Goal: Task Accomplishment & Management: Manage account settings

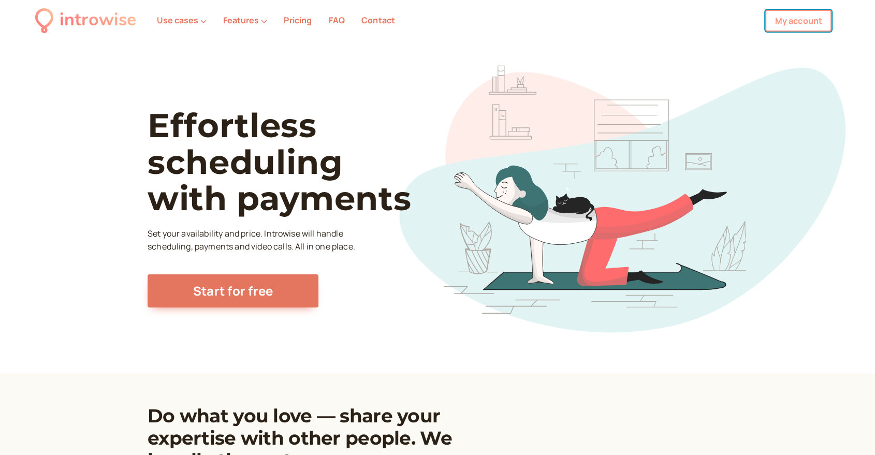
click at [818, 22] on link "My account" at bounding box center [798, 21] width 66 height 22
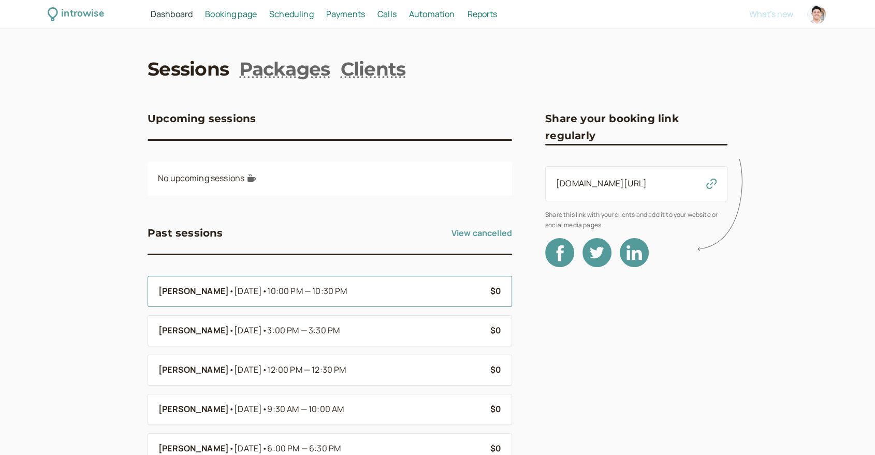
click at [421, 294] on div "Axell H • Jul 14 • 10:00 PM — 10:30 PM" at bounding box center [320, 291] width 324 height 13
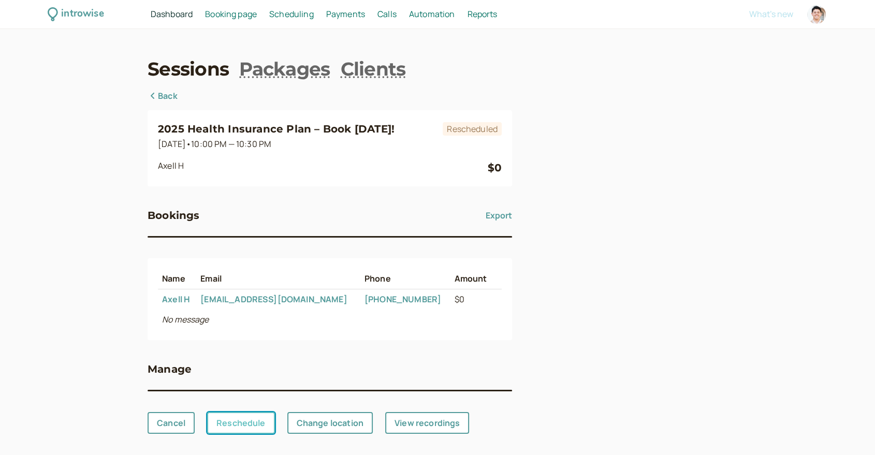
click at [232, 421] on link "Reschedule" at bounding box center [241, 423] width 68 height 22
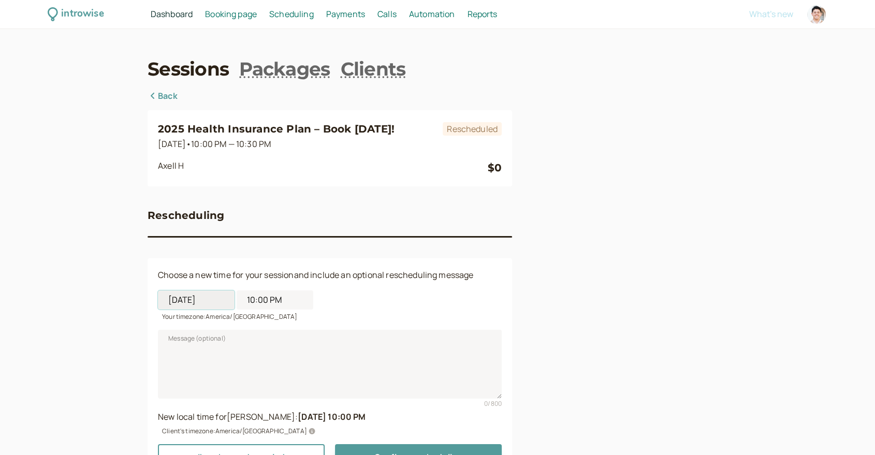
click at [207, 300] on input "07/14/2025" at bounding box center [196, 299] width 77 height 19
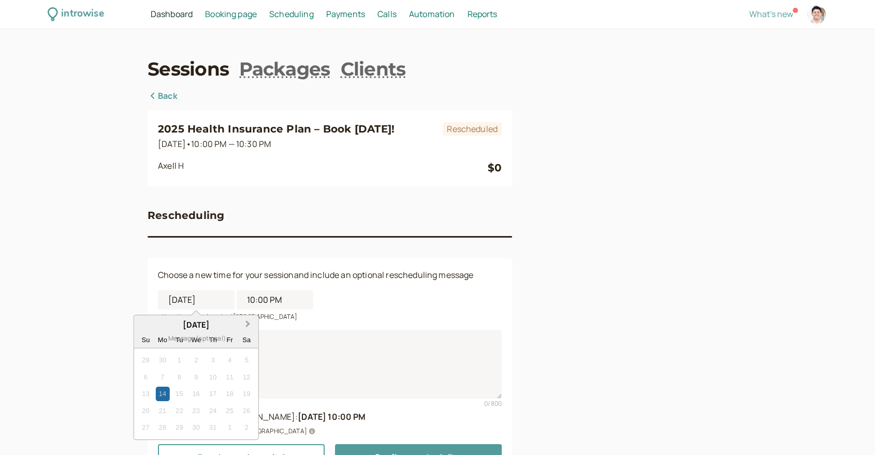
click at [250, 323] on button "Next Month" at bounding box center [249, 324] width 17 height 17
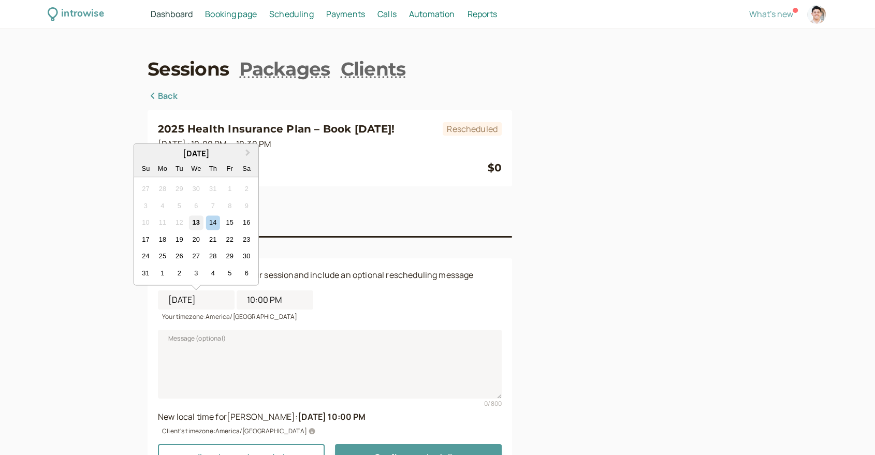
click at [199, 225] on div "13" at bounding box center [196, 223] width 14 height 14
type input "08/13/2025"
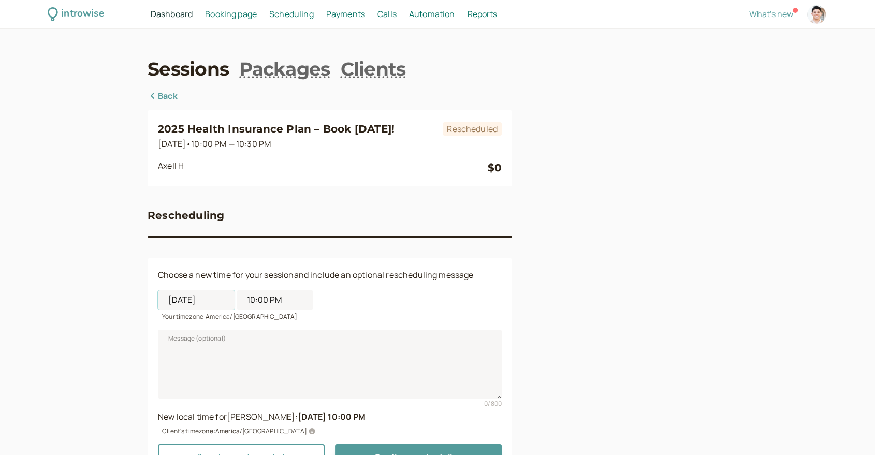
scroll to position [54, 0]
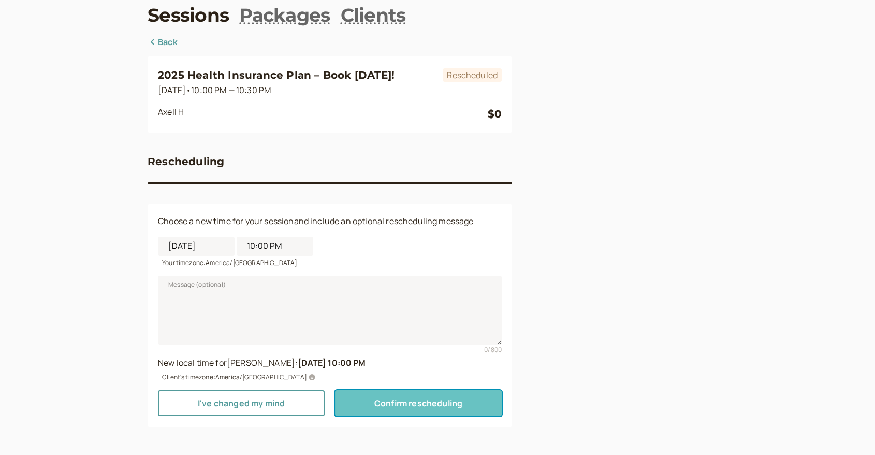
click at [416, 409] on button "Confirm rescheduling" at bounding box center [418, 403] width 167 height 26
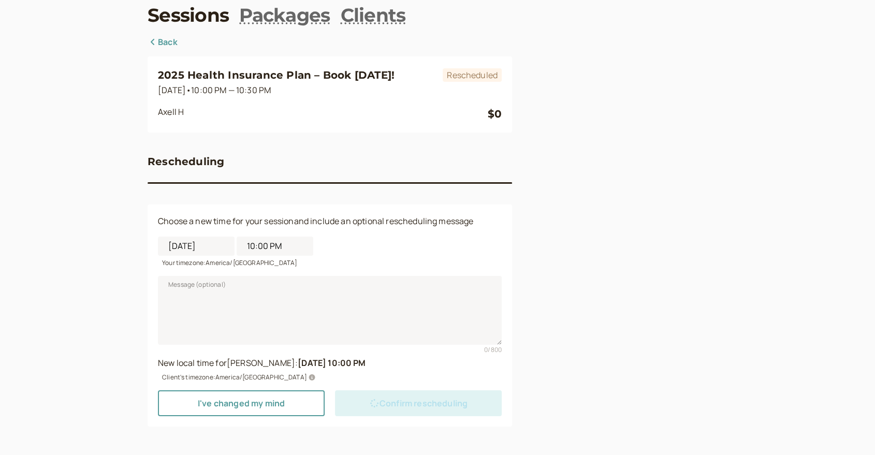
scroll to position [0, 0]
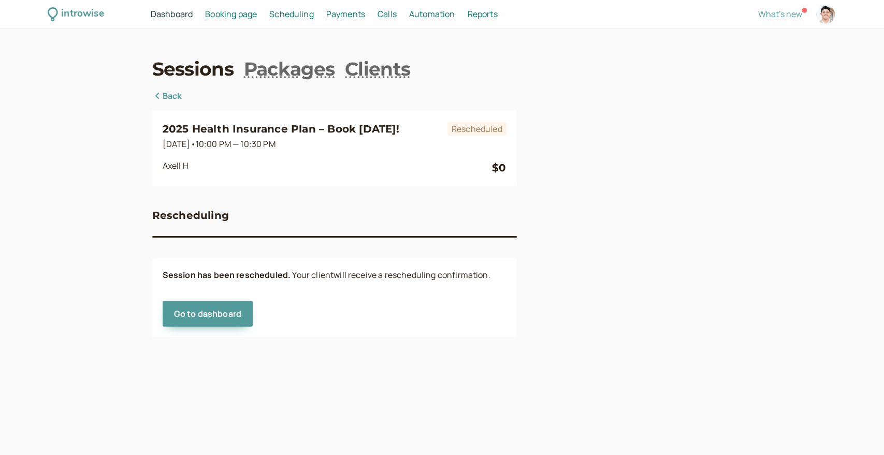
click at [164, 11] on span "Dashboard" at bounding box center [172, 13] width 42 height 11
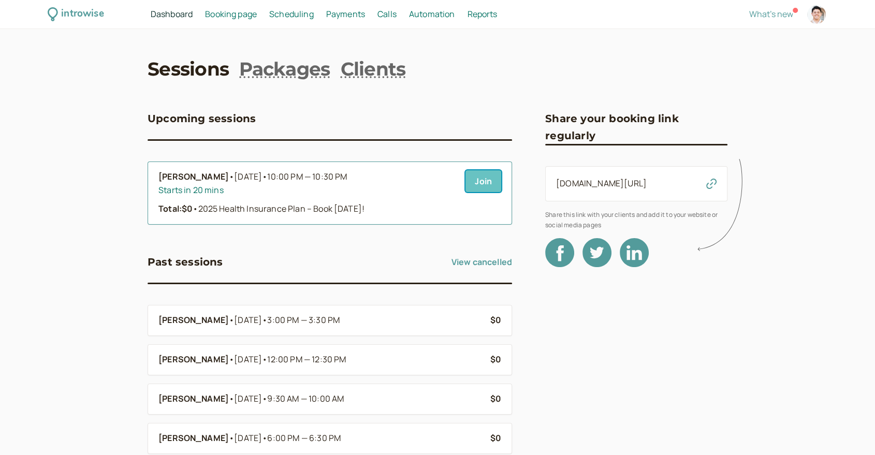
click at [476, 180] on link "Join" at bounding box center [483, 181] width 36 height 22
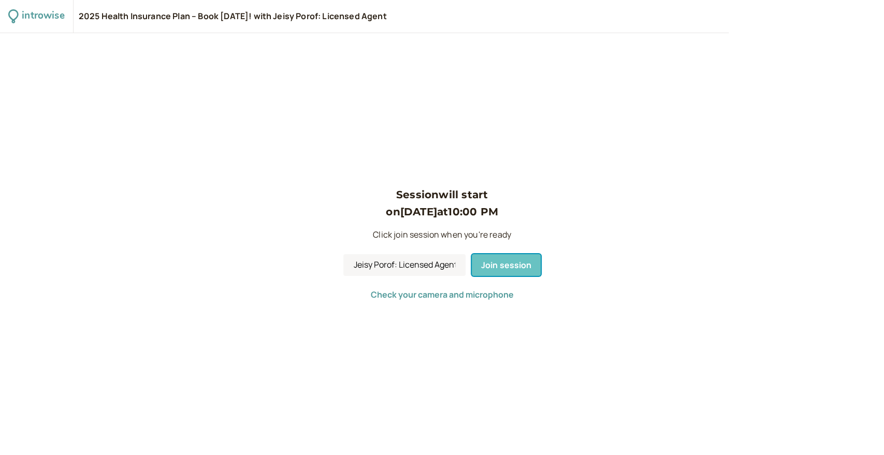
click at [497, 263] on span "Join session" at bounding box center [506, 264] width 51 height 11
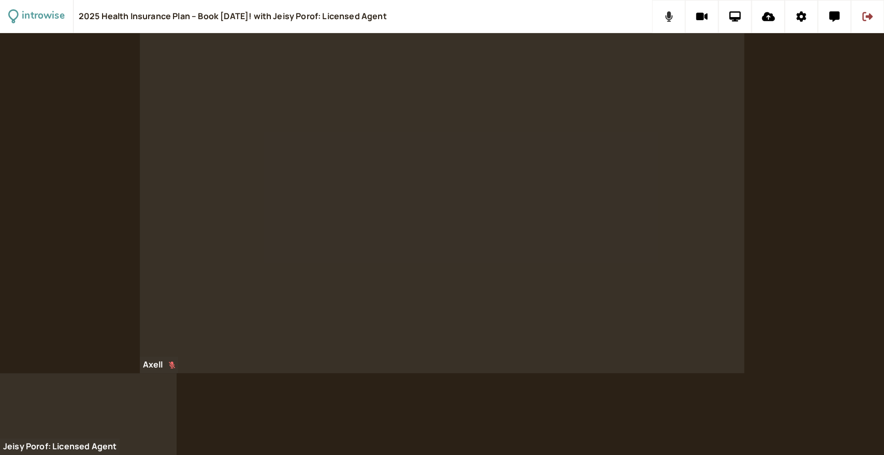
click at [668, 12] on icon at bounding box center [668, 16] width 7 height 10
click at [734, 12] on icon at bounding box center [735, 16] width 12 height 10
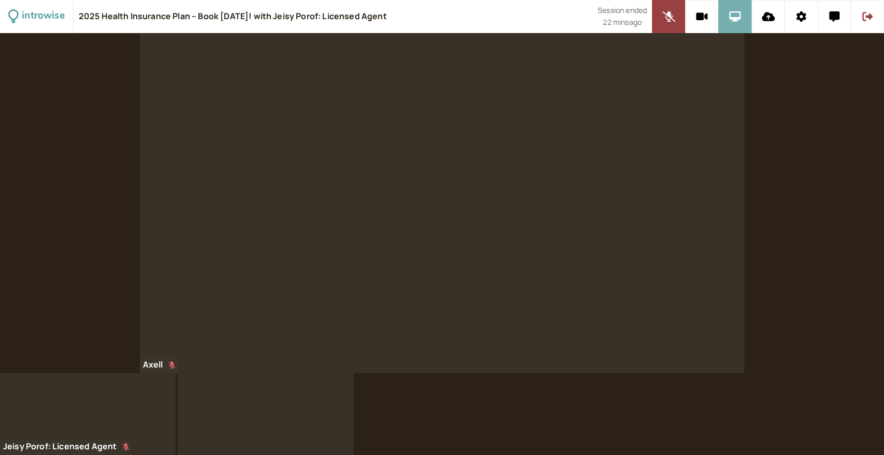
click at [740, 12] on icon at bounding box center [735, 16] width 12 height 10
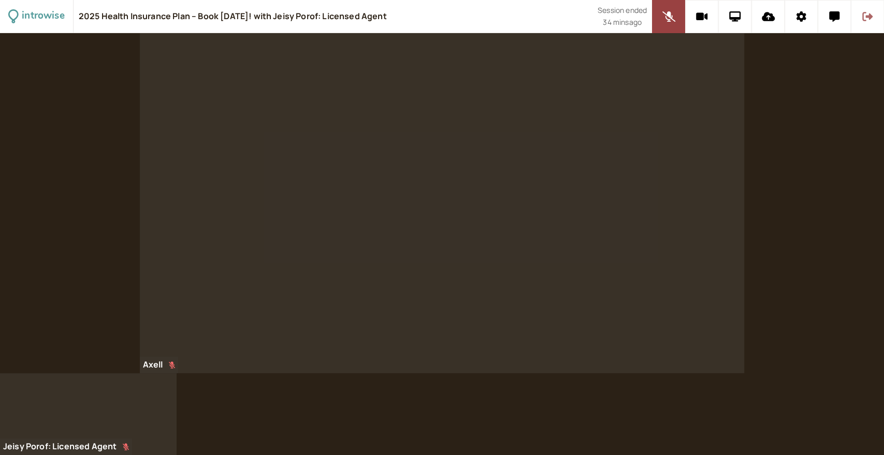
click at [866, 17] on icon at bounding box center [867, 16] width 10 height 9
